Goal: Communication & Community: Answer question/provide support

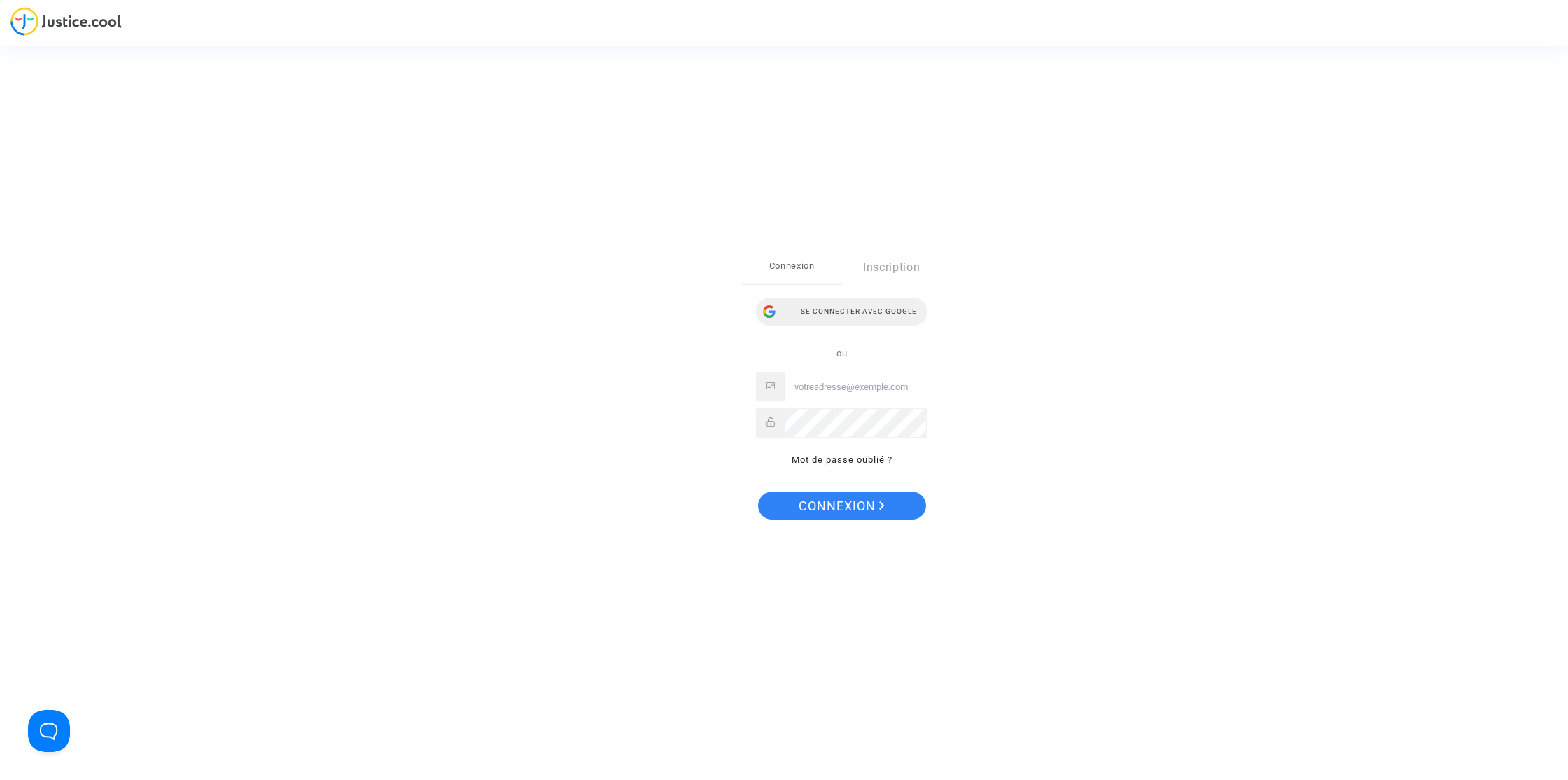
click at [826, 311] on div "Se connecter avec Google" at bounding box center [841, 312] width 171 height 28
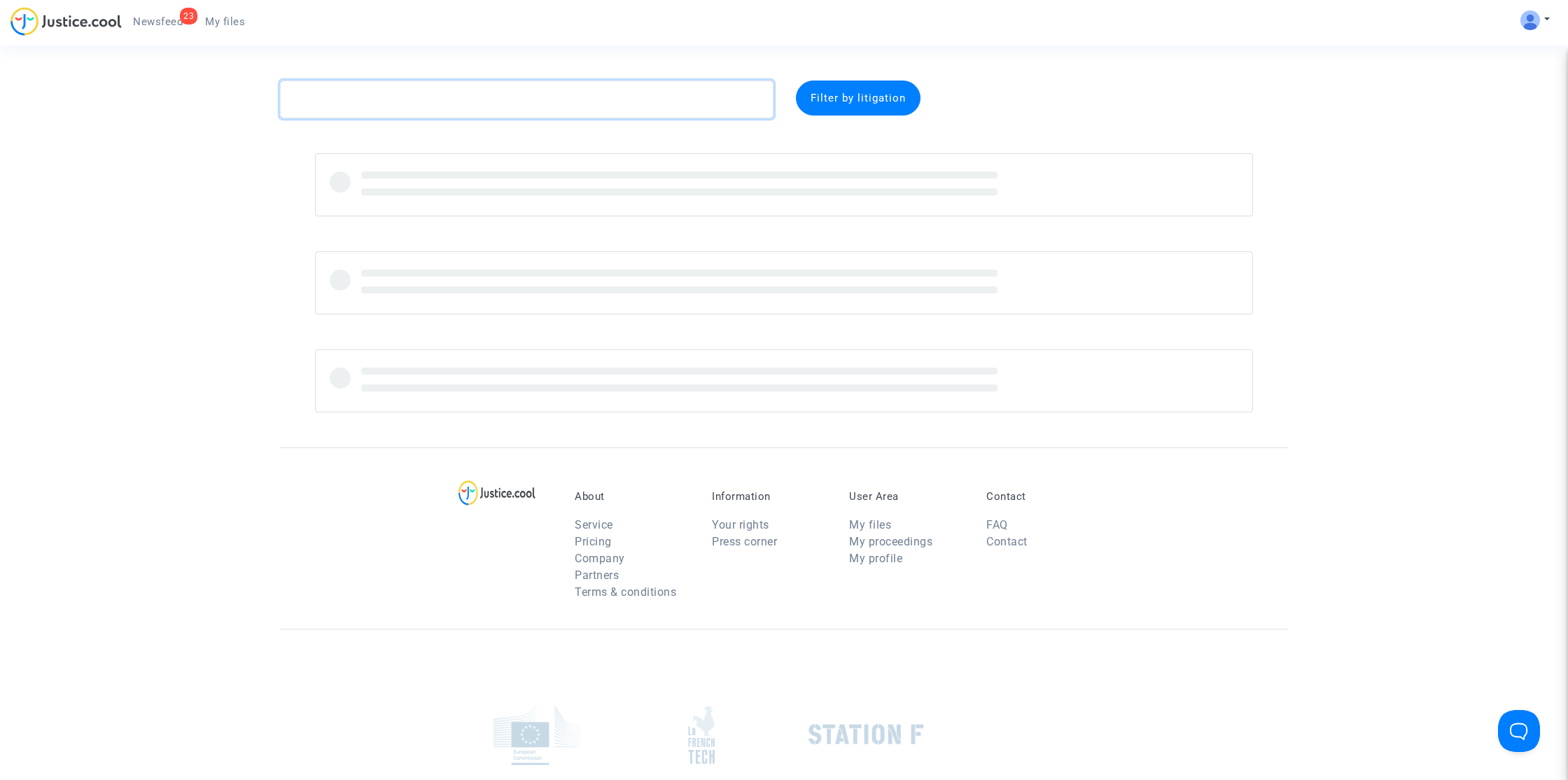
click at [460, 104] on textarea at bounding box center [526, 99] width 493 height 38
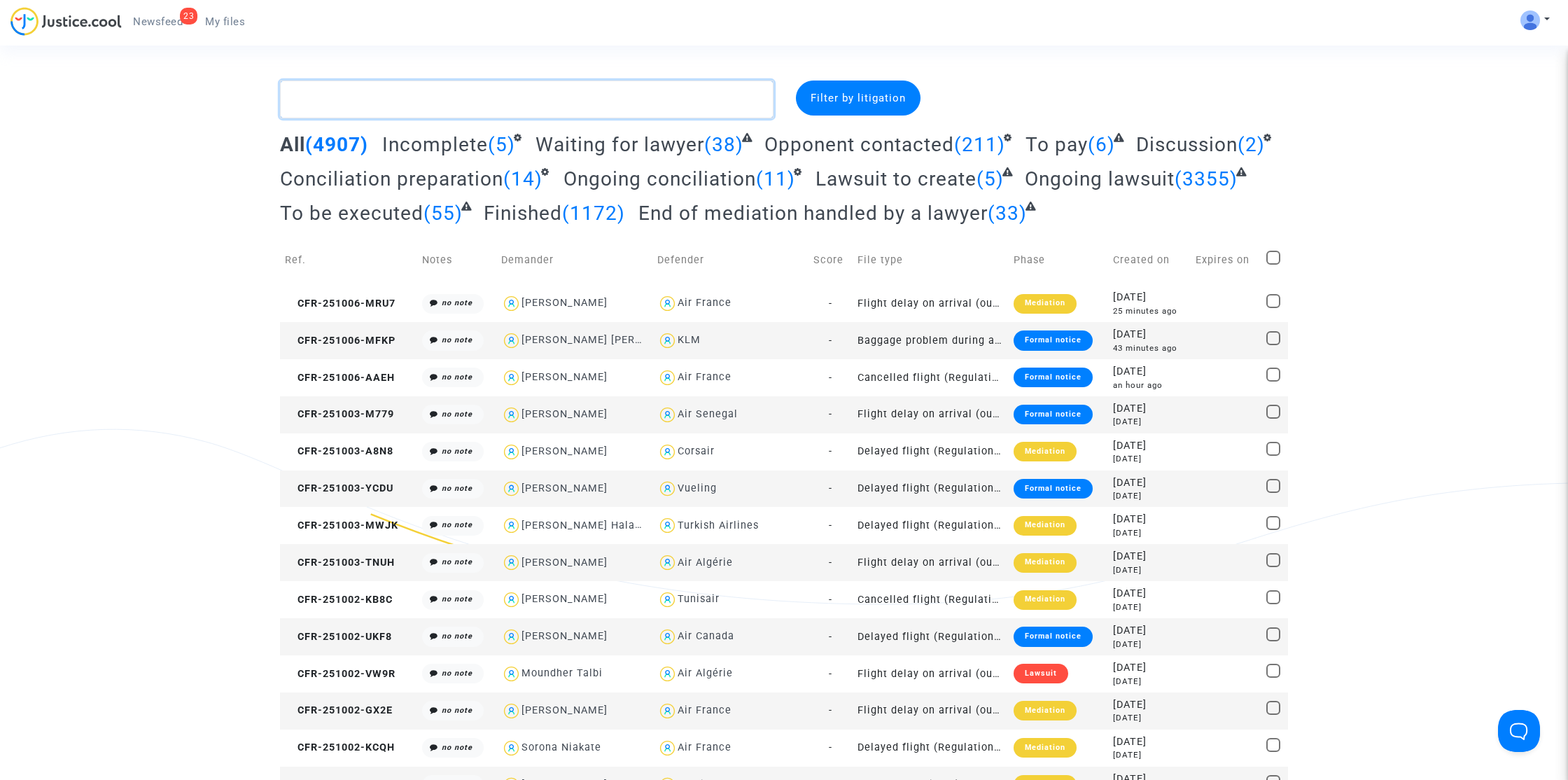
paste textarea "Noel"
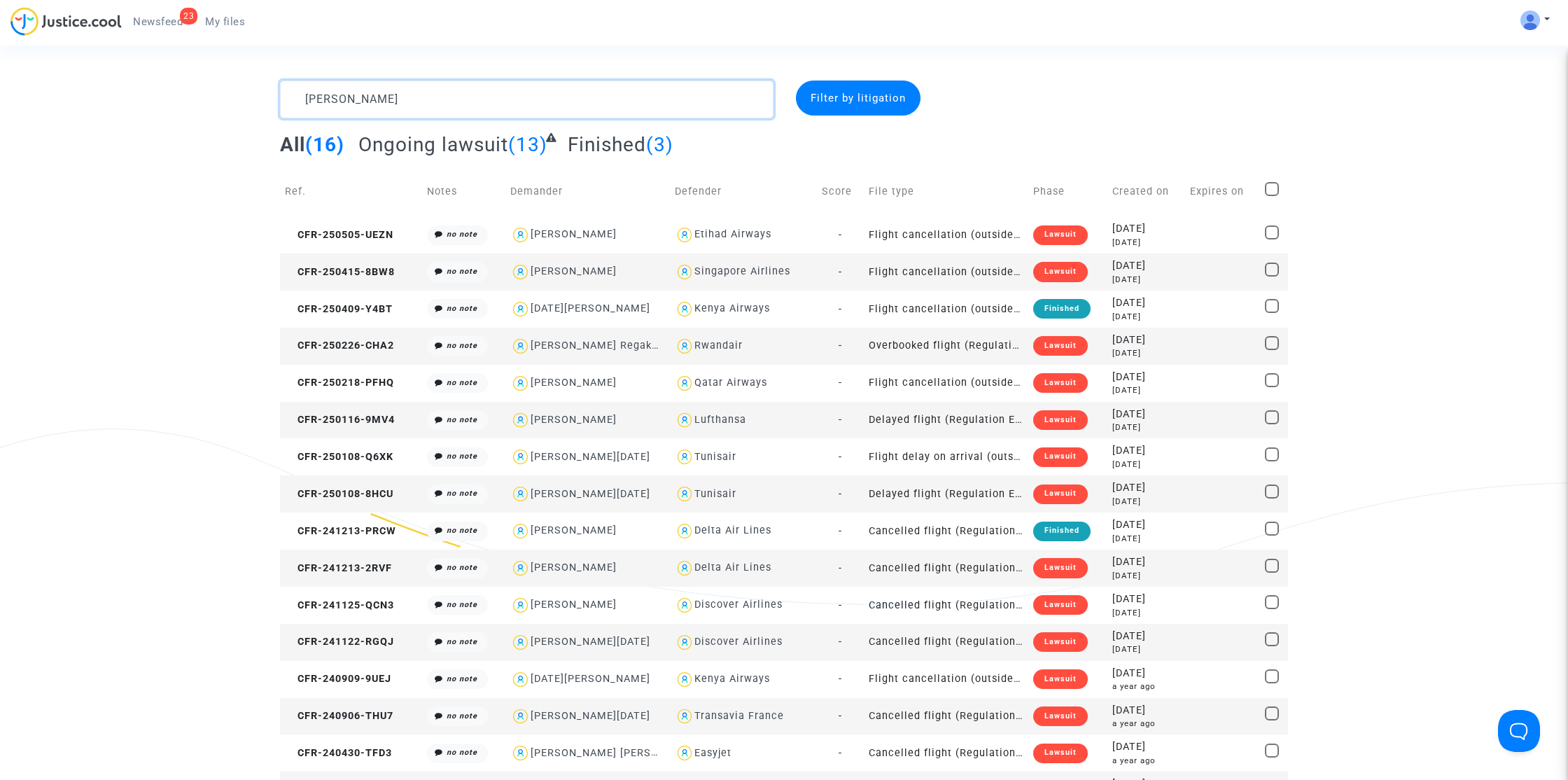
click at [545, 99] on textarea at bounding box center [526, 99] width 493 height 38
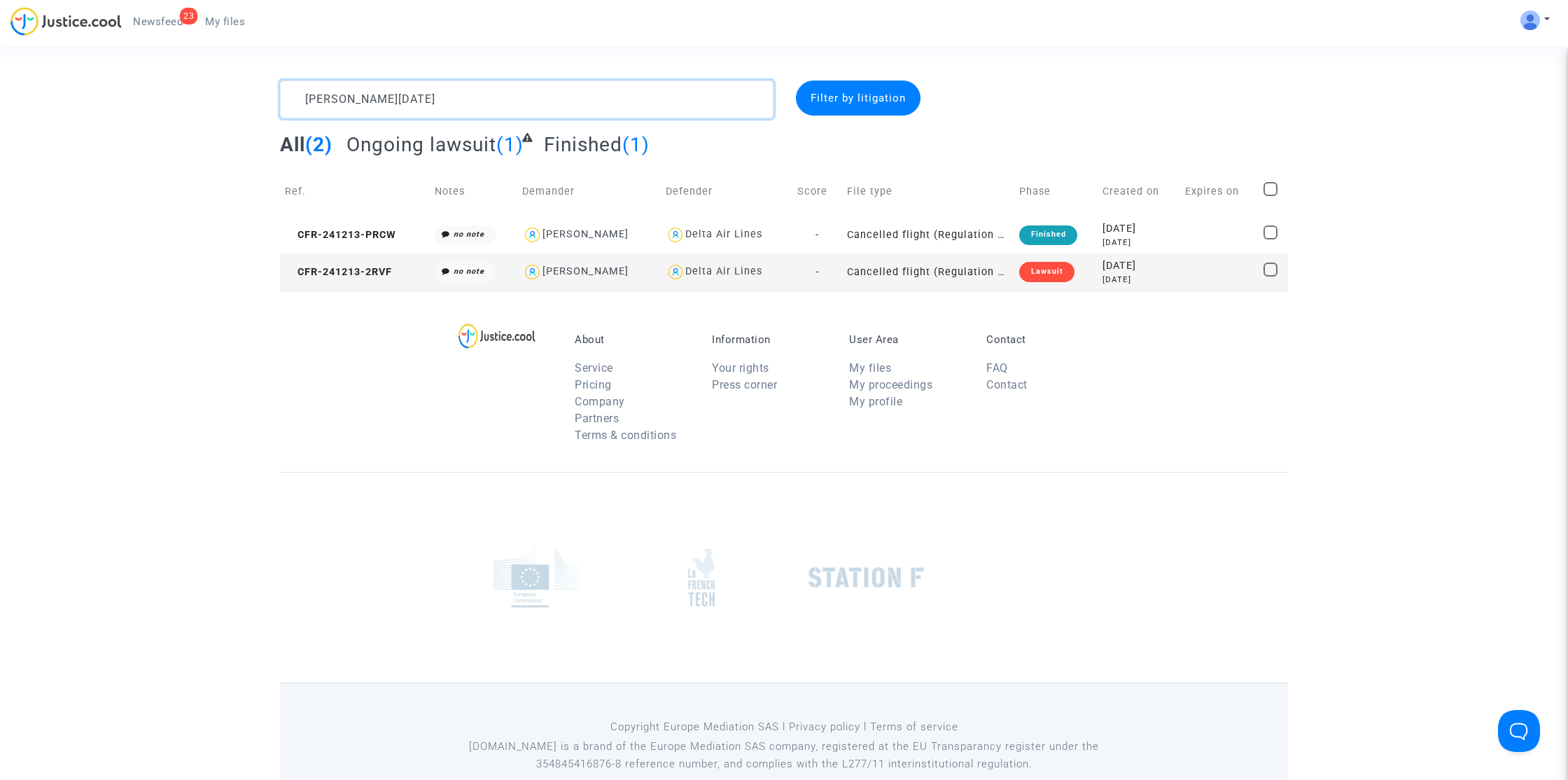
type textarea "mireille Noel"
click at [344, 275] on span "CFR-241213-2RVF" at bounding box center [338, 271] width 107 height 12
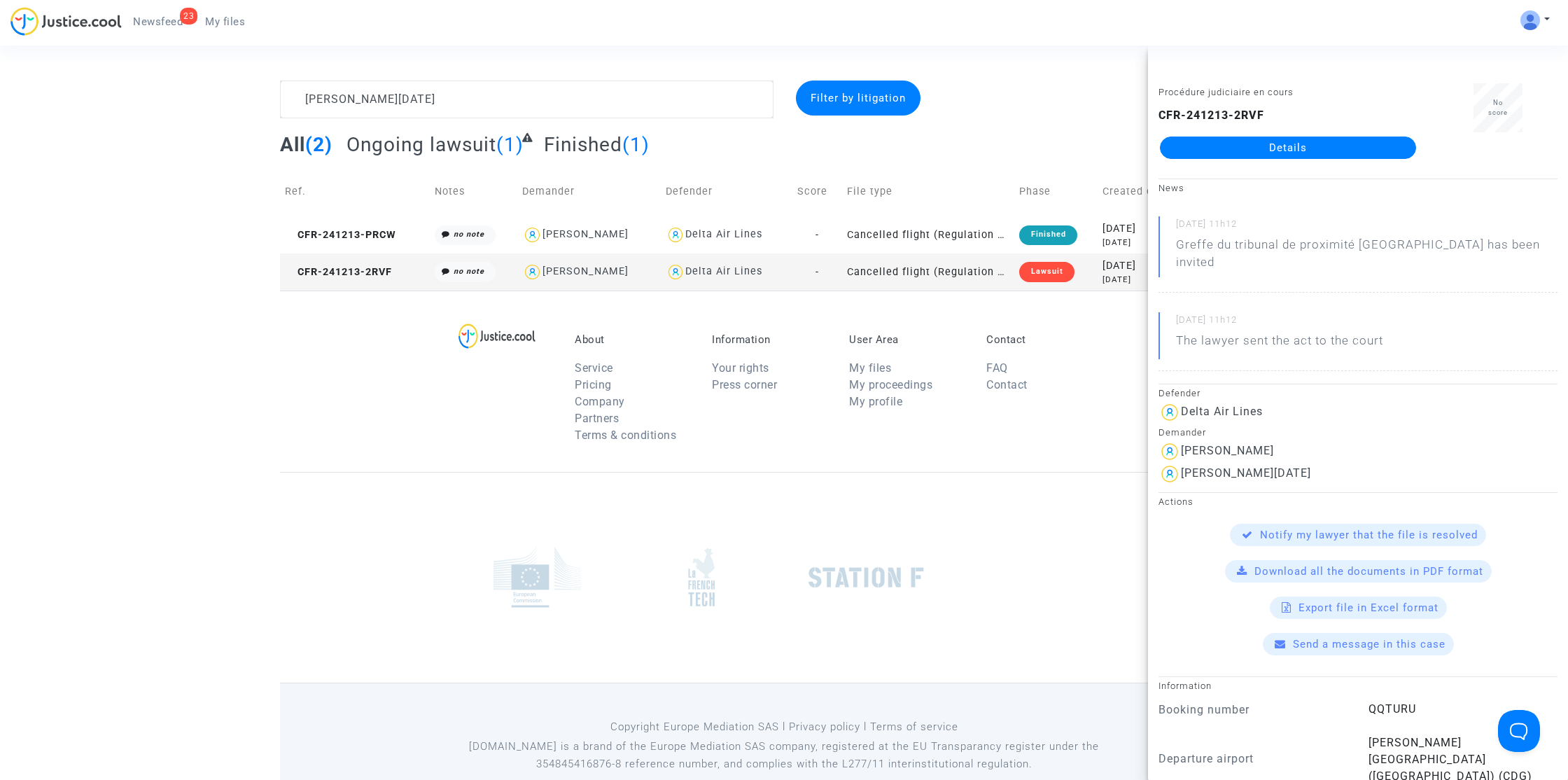
click at [1268, 142] on link "Details" at bounding box center [1287, 147] width 256 height 22
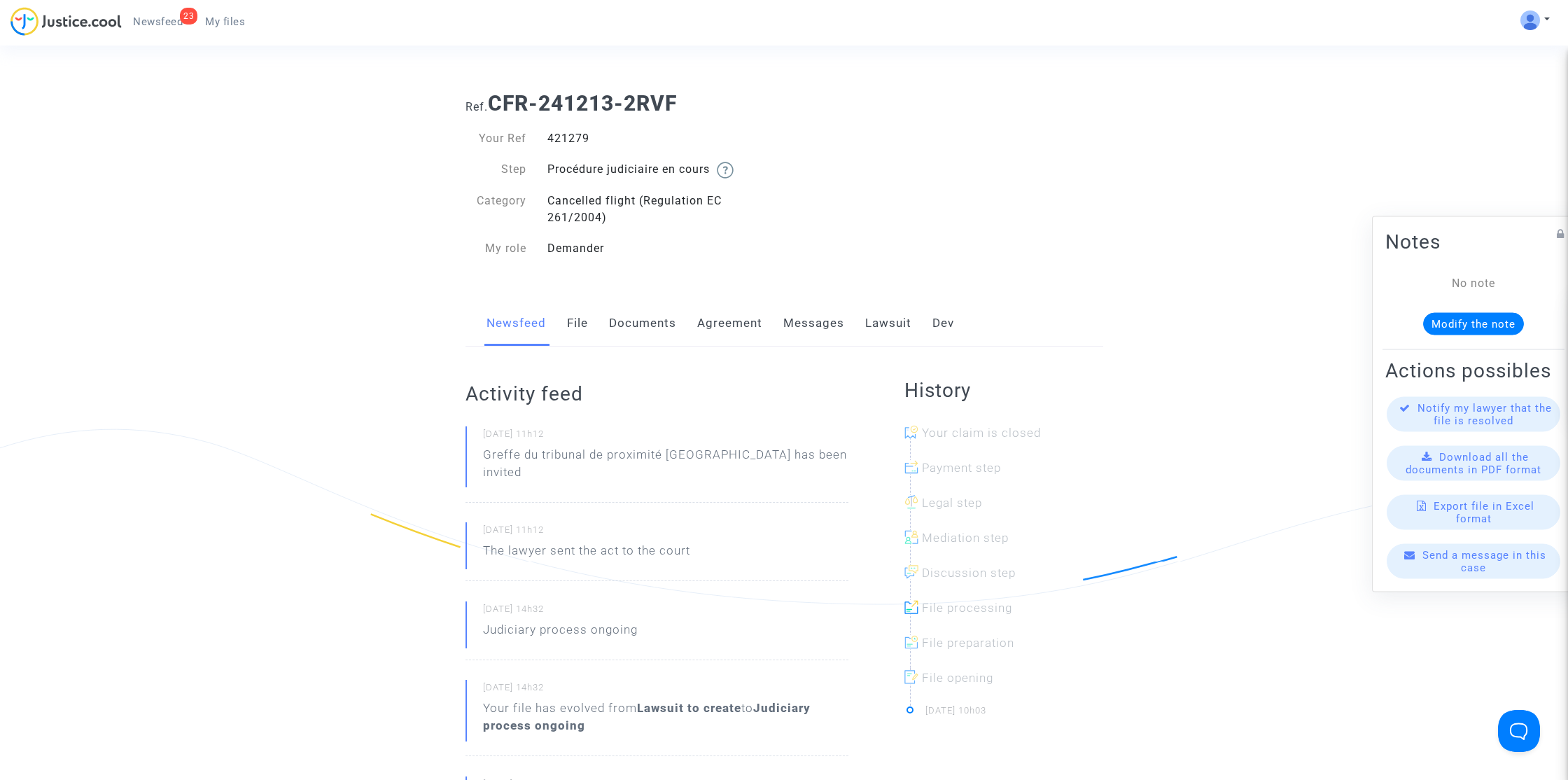
click at [802, 331] on link "Messages" at bounding box center [814, 323] width 61 height 46
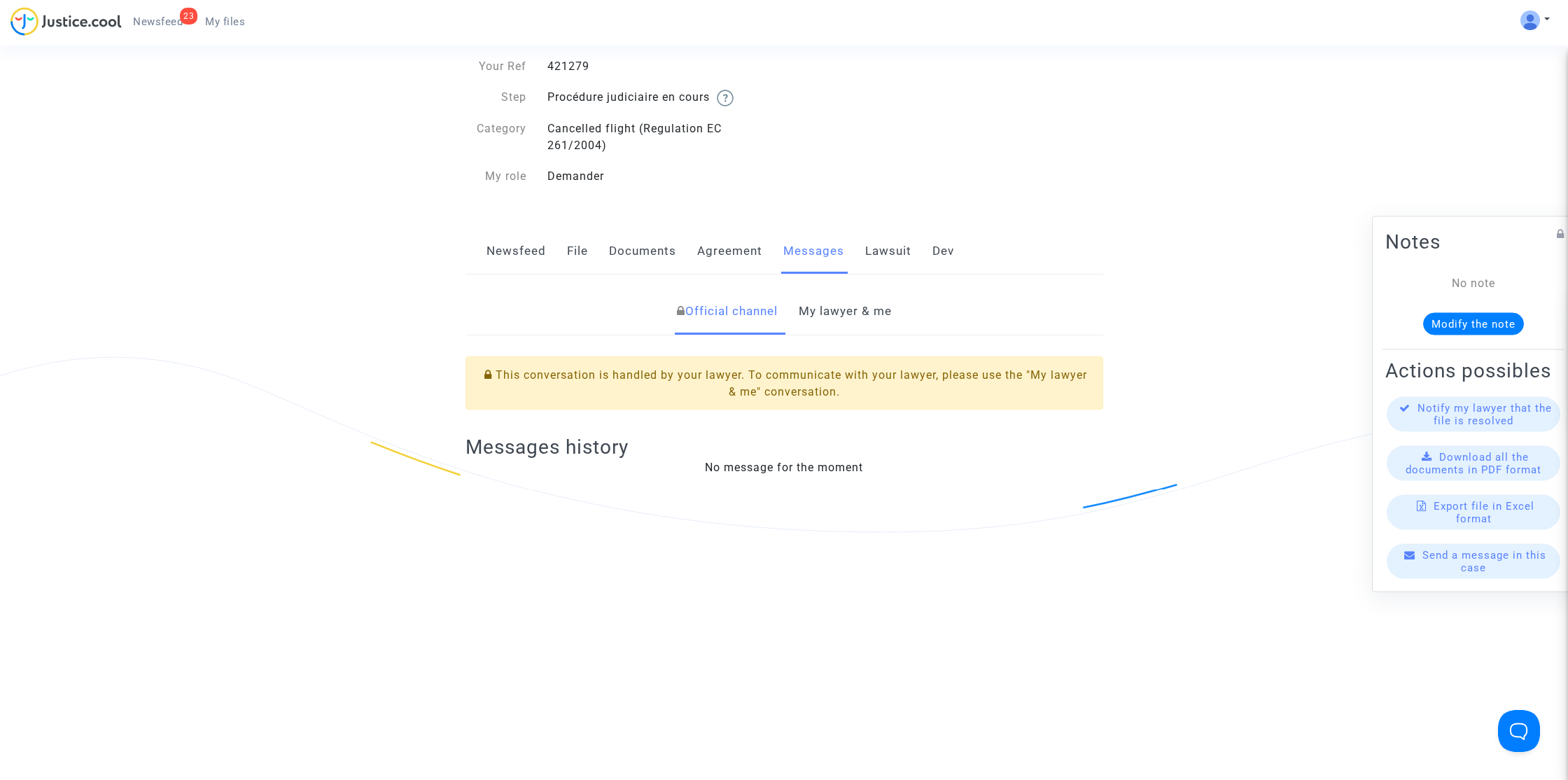
click at [851, 316] on link "My lawyer & me" at bounding box center [845, 312] width 93 height 46
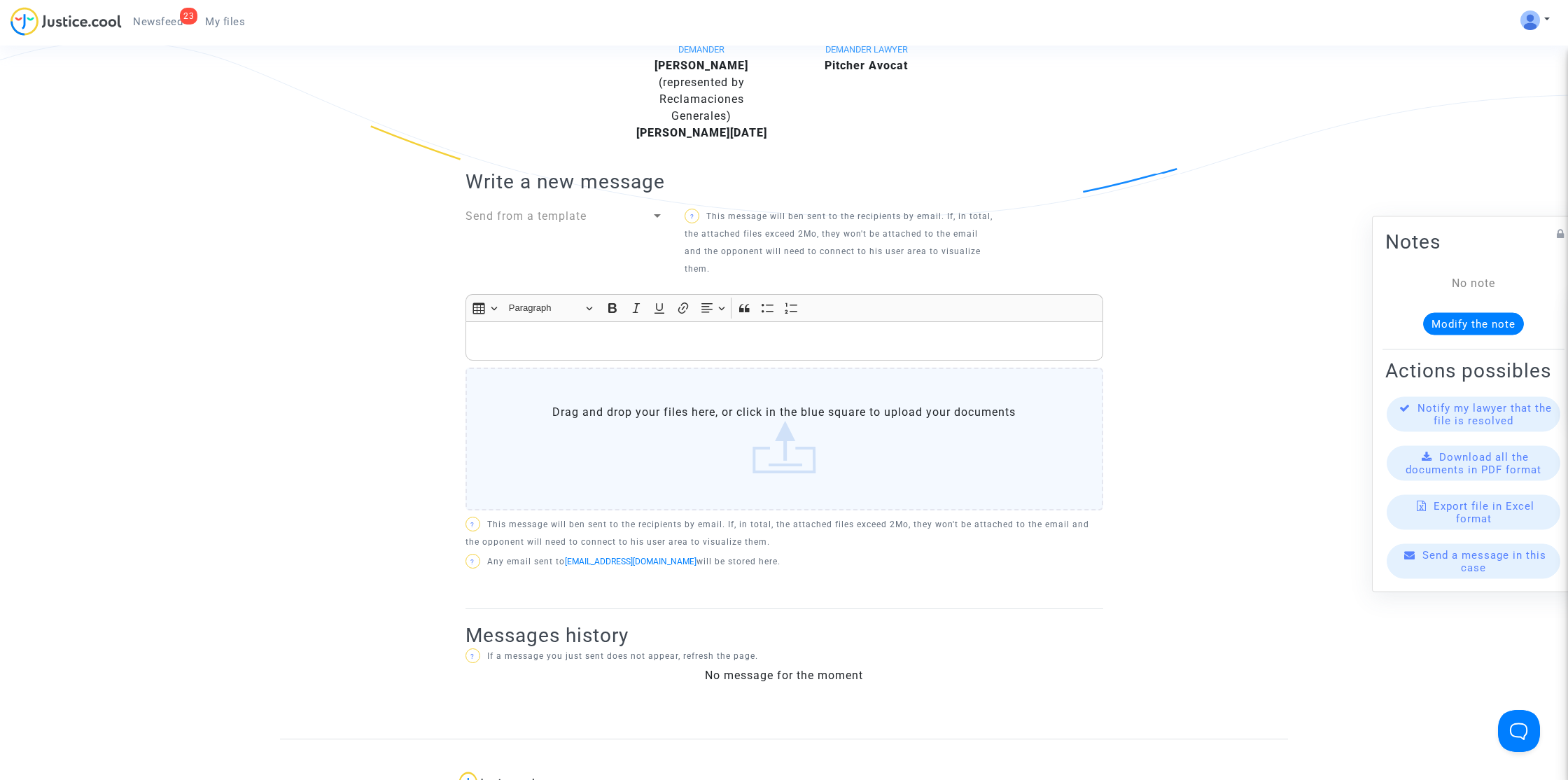
scroll to position [382, 0]
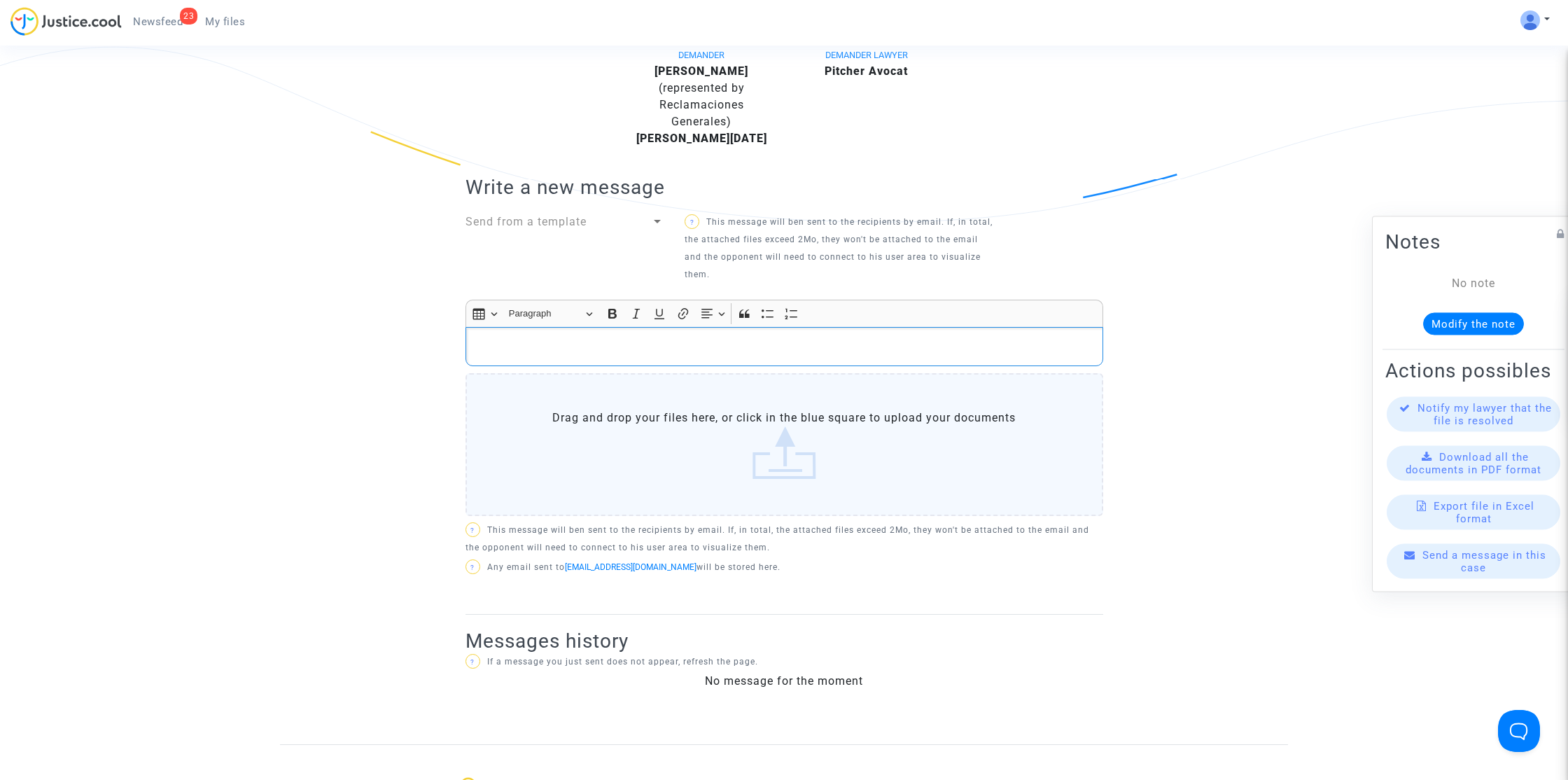
click at [635, 346] on p "Rich Text Editor, main" at bounding box center [784, 346] width 623 height 18
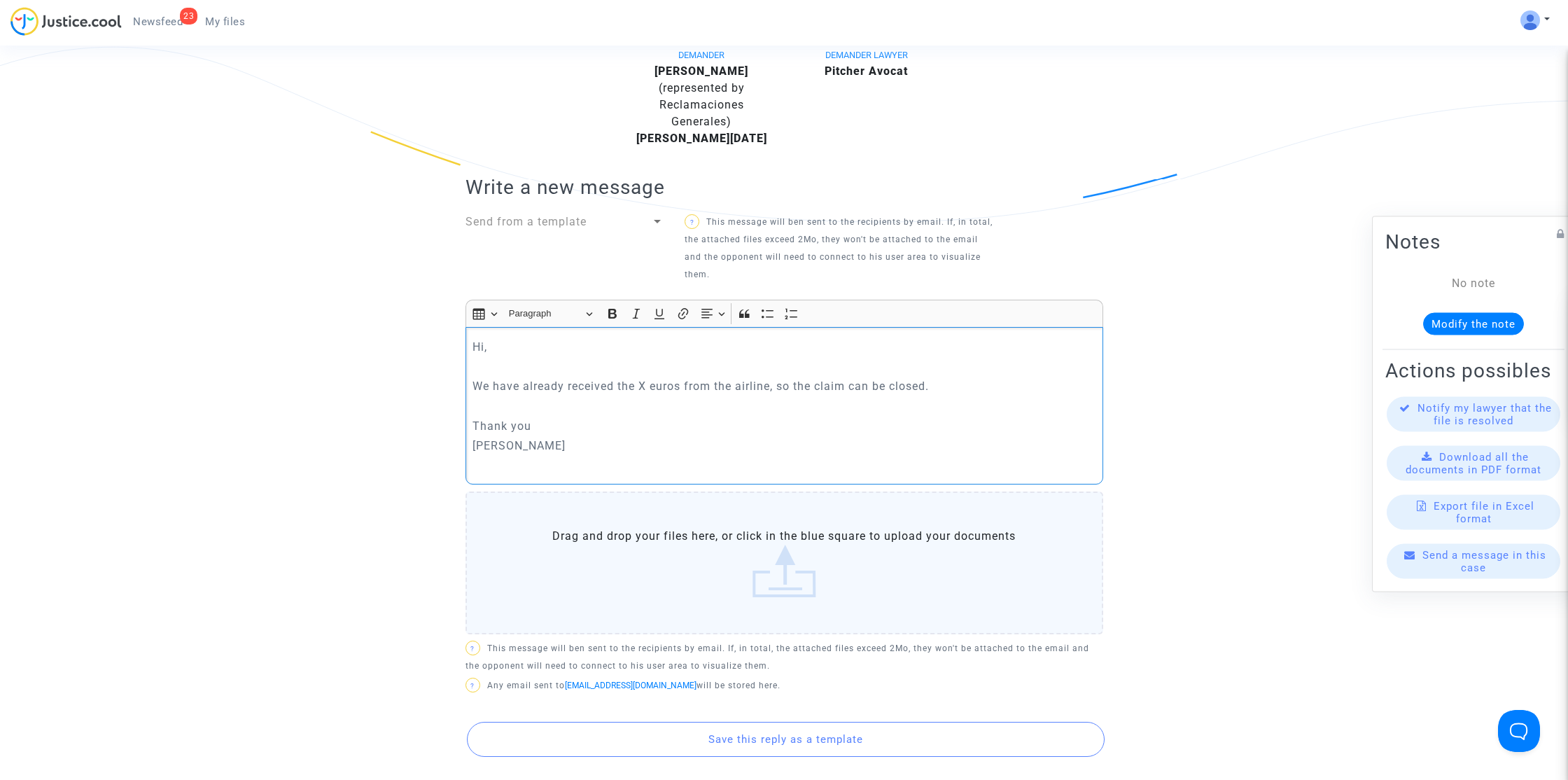
click at [641, 386] on p "We have already received the X euros from the airline, so the claim can be clos…" at bounding box center [784, 386] width 623 height 18
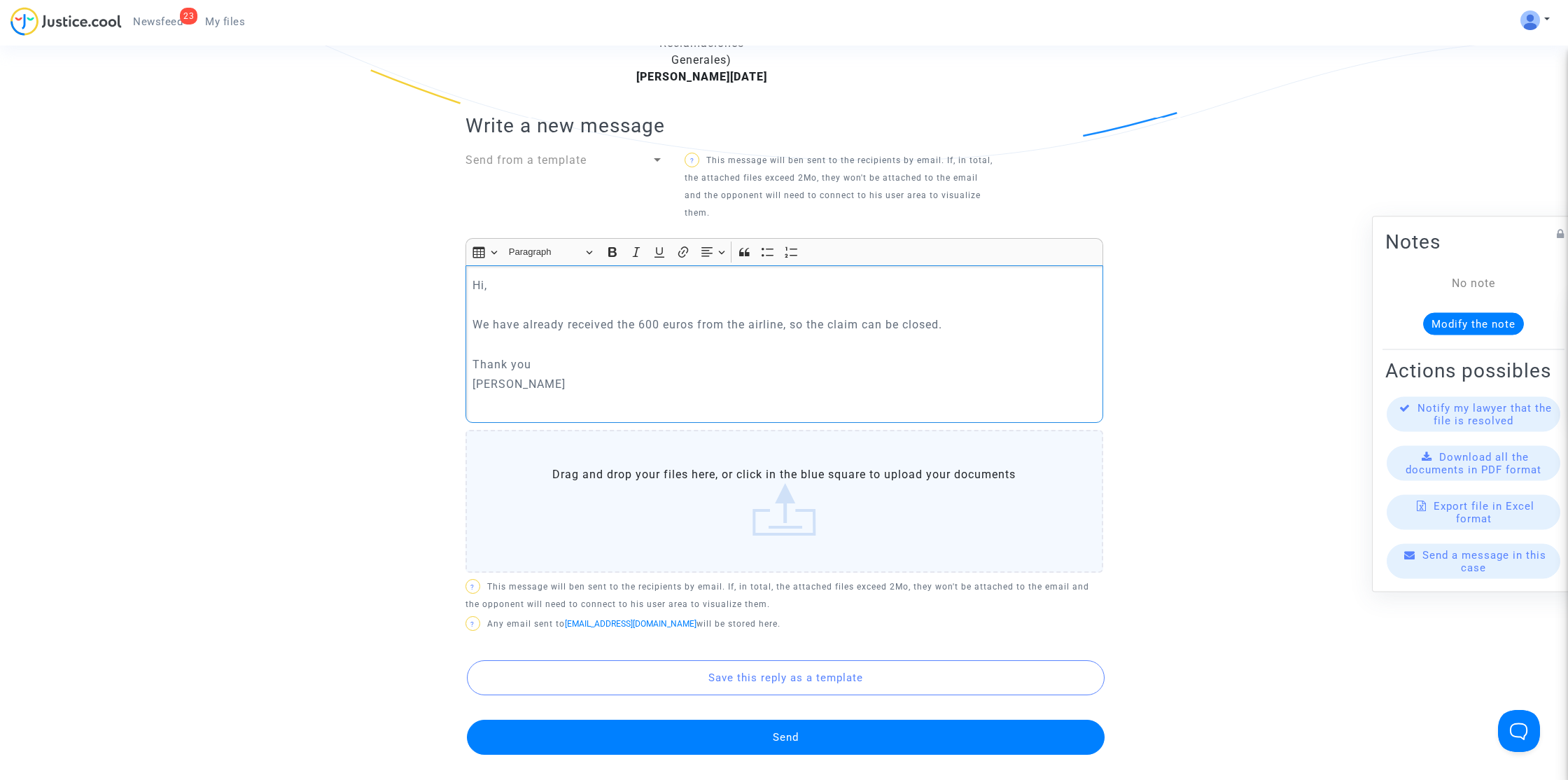
scroll to position [504, 0]
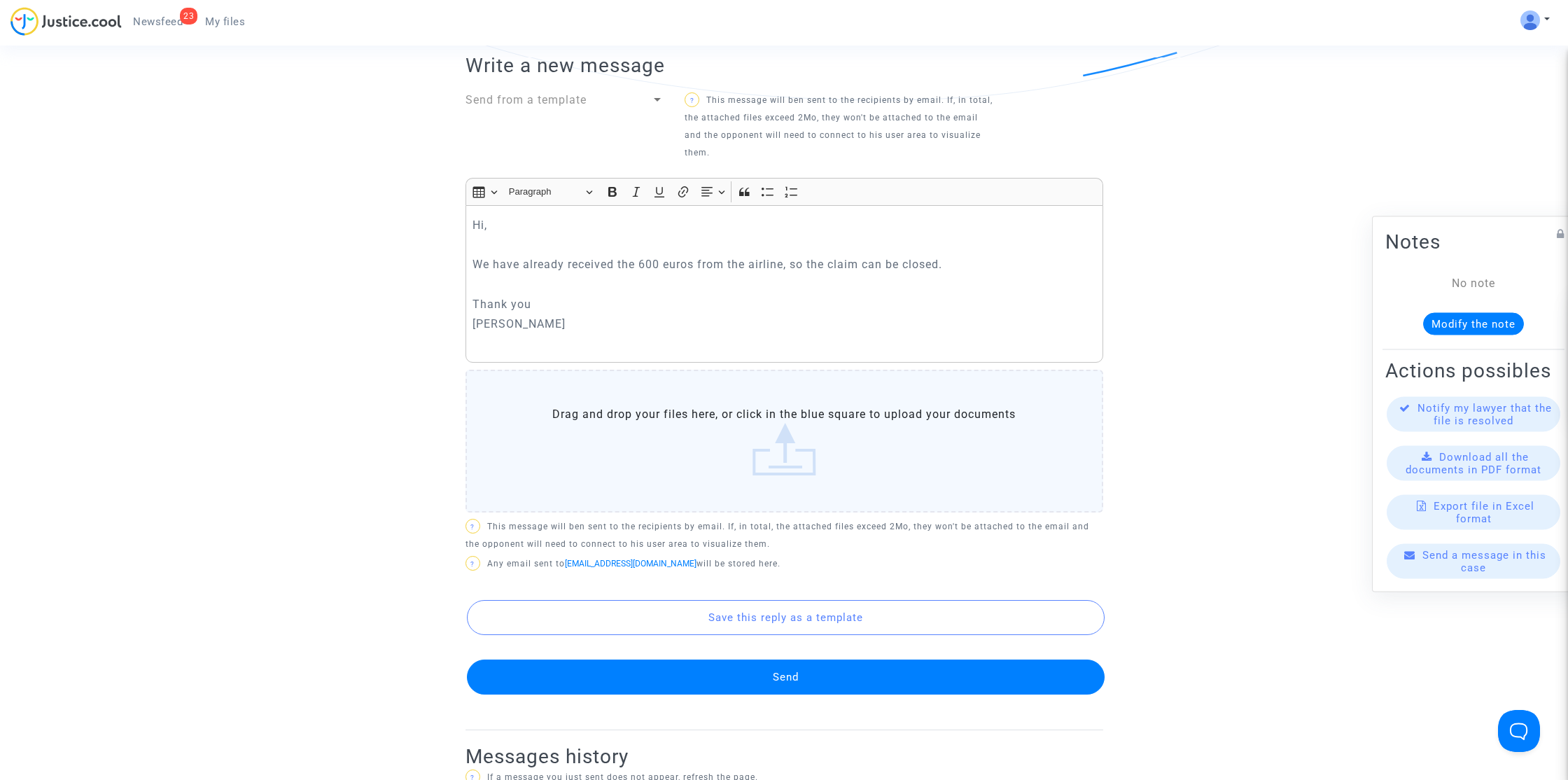
click at [860, 688] on button "Send" at bounding box center [785, 676] width 638 height 35
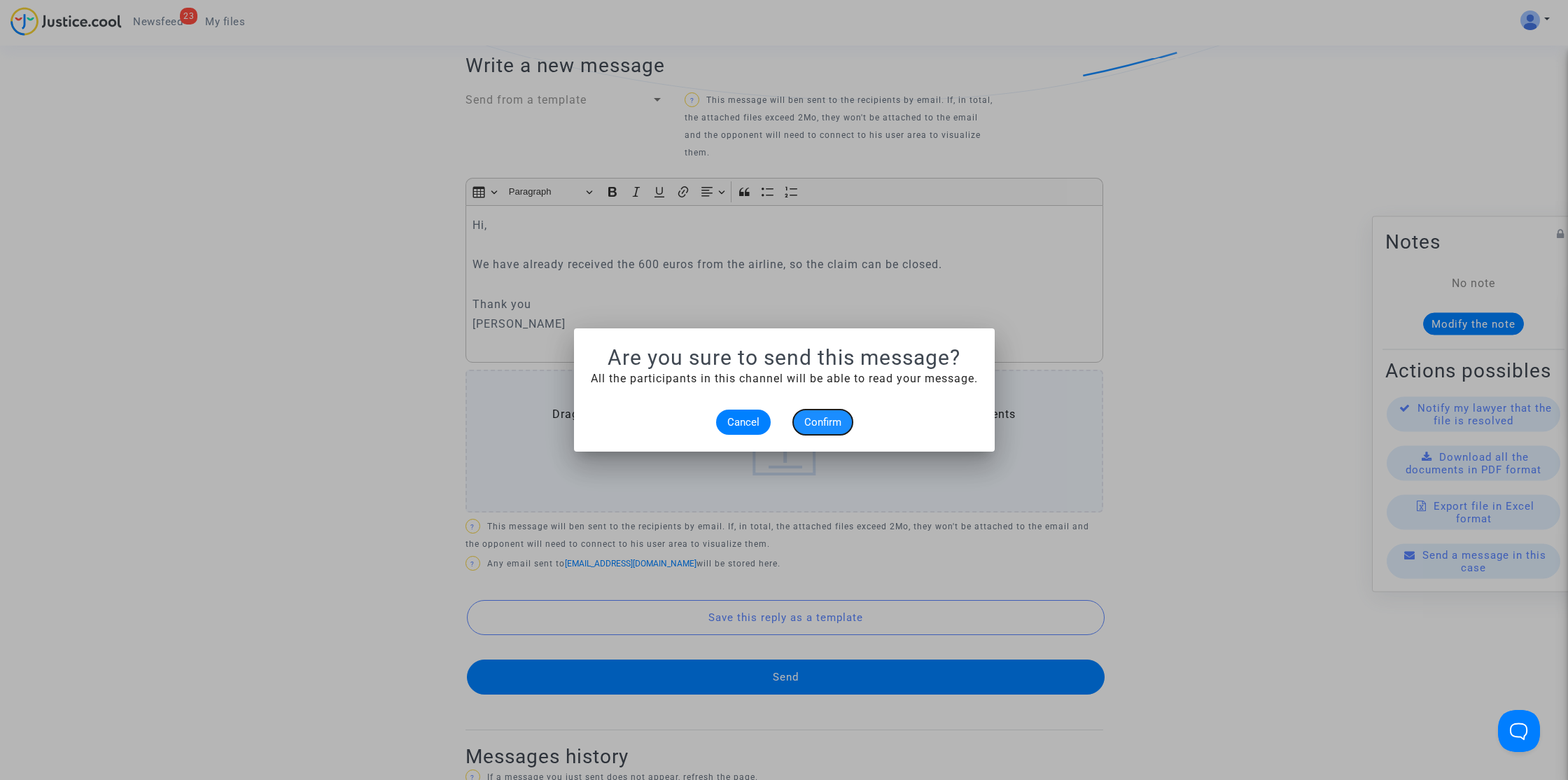
click at [812, 411] on button "Confirm" at bounding box center [823, 422] width 60 height 25
